Goal: Find specific page/section: Find specific page/section

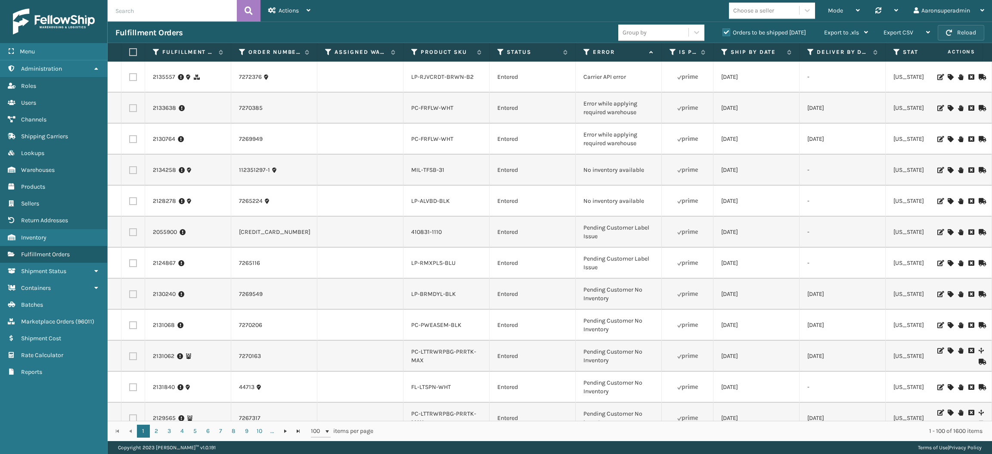
click at [953, 35] on button "Reload" at bounding box center [961, 33] width 47 height 16
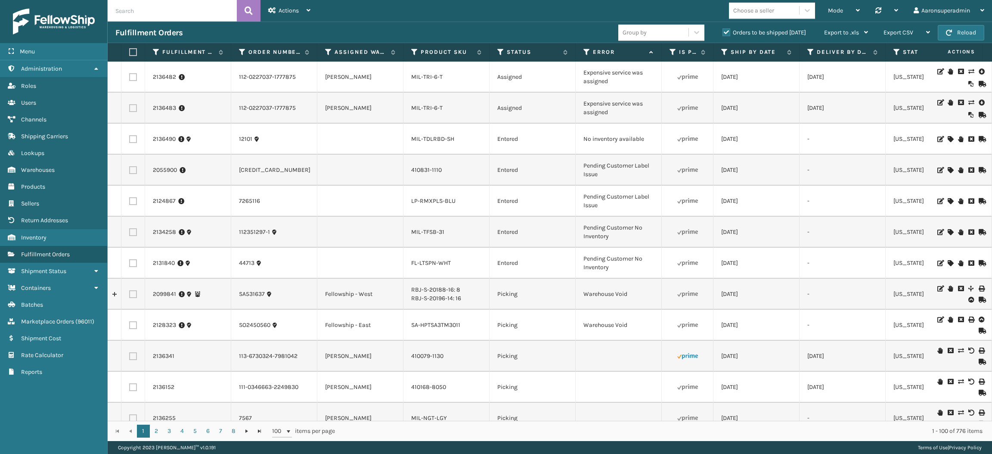
click at [168, 17] on input "text" at bounding box center [172, 11] width 129 height 22
paste input "HK612-6"
type input "mil-HK612-6"
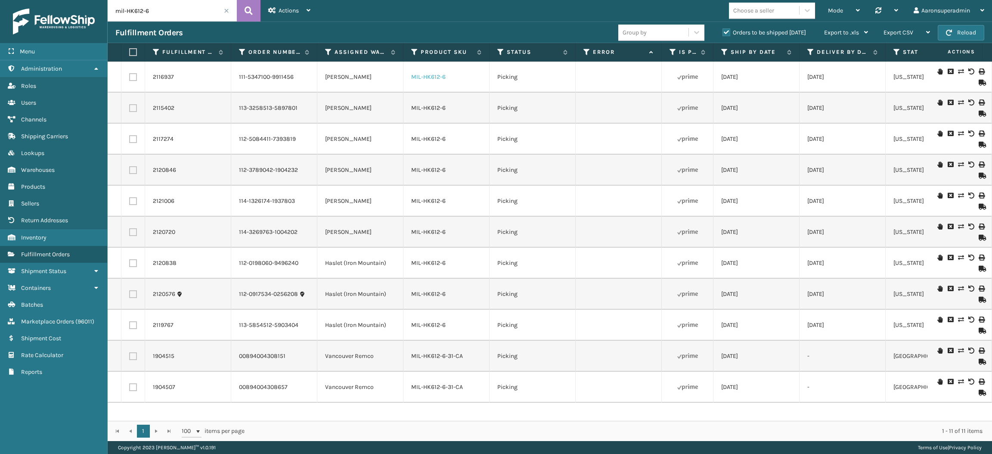
click at [425, 79] on link "MIL-HK612-6" at bounding box center [428, 76] width 34 height 7
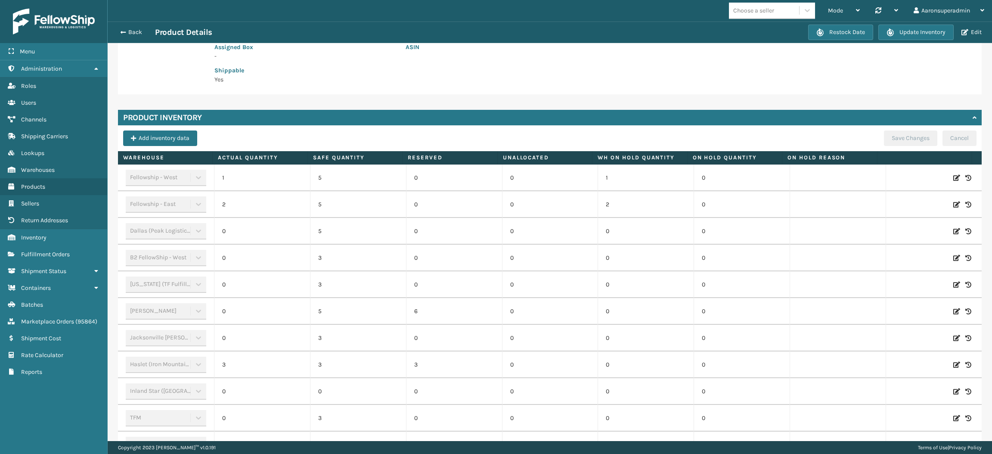
scroll to position [254, 0]
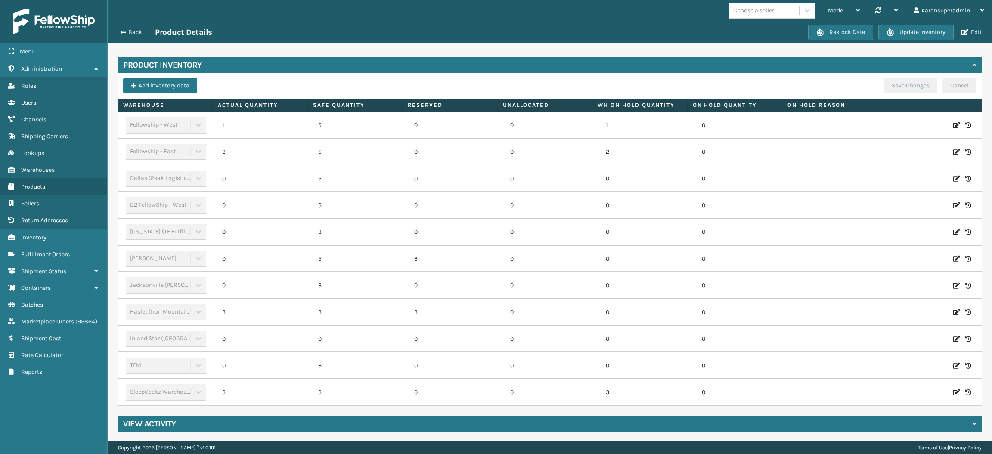
click at [131, 37] on div "Back Product Details" at bounding box center [461, 32] width 693 height 10
click at [130, 34] on button "Back" at bounding box center [135, 32] width 40 height 8
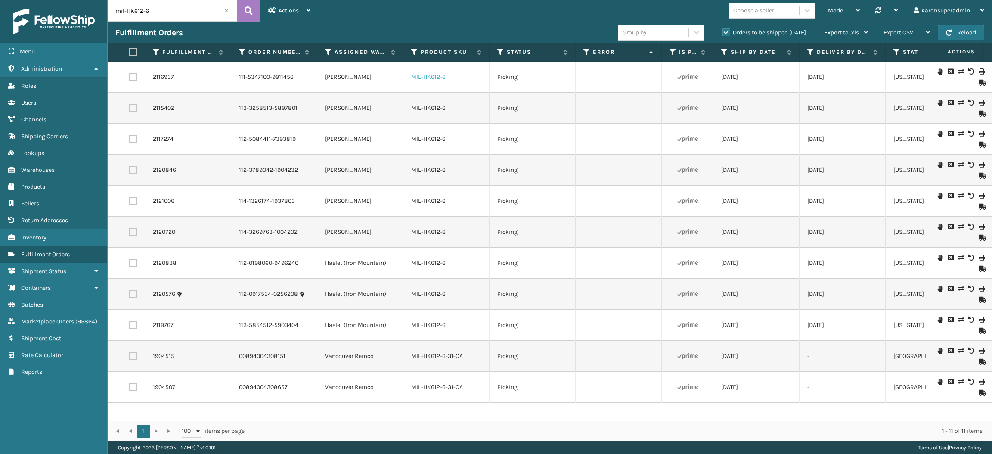
click at [431, 80] on link "MIL-HK612-6" at bounding box center [428, 76] width 34 height 7
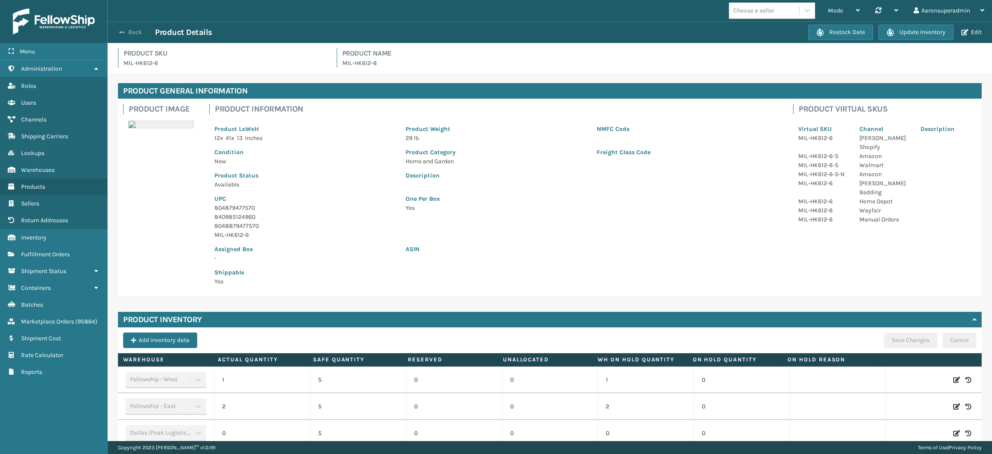
click at [133, 34] on button "Back" at bounding box center [135, 32] width 40 height 8
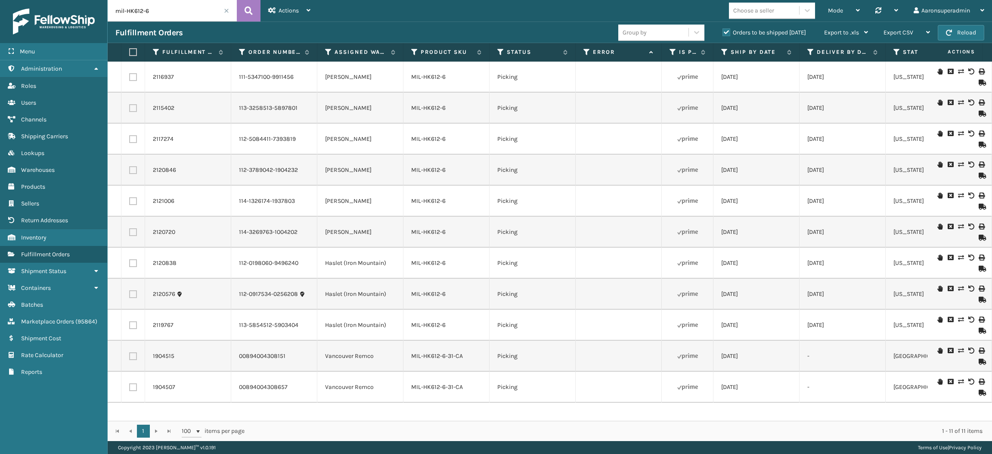
click at [224, 11] on span at bounding box center [226, 10] width 5 height 5
